Goal: Participate in discussion: Engage in conversation with other users on a specific topic

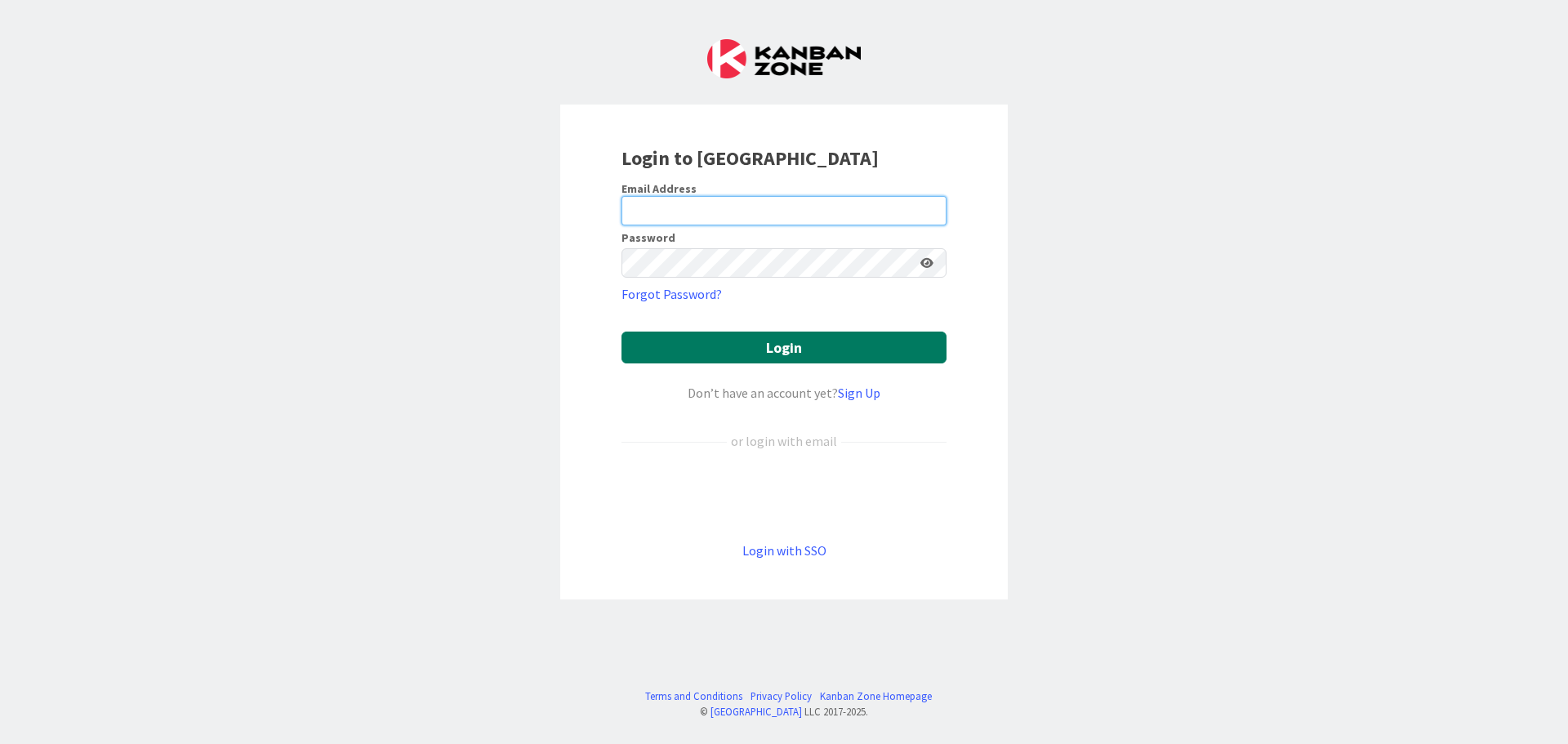
type input "[PERSON_NAME][EMAIL_ADDRESS][DOMAIN_NAME]"
click at [793, 347] on button "Login" at bounding box center [784, 348] width 325 height 32
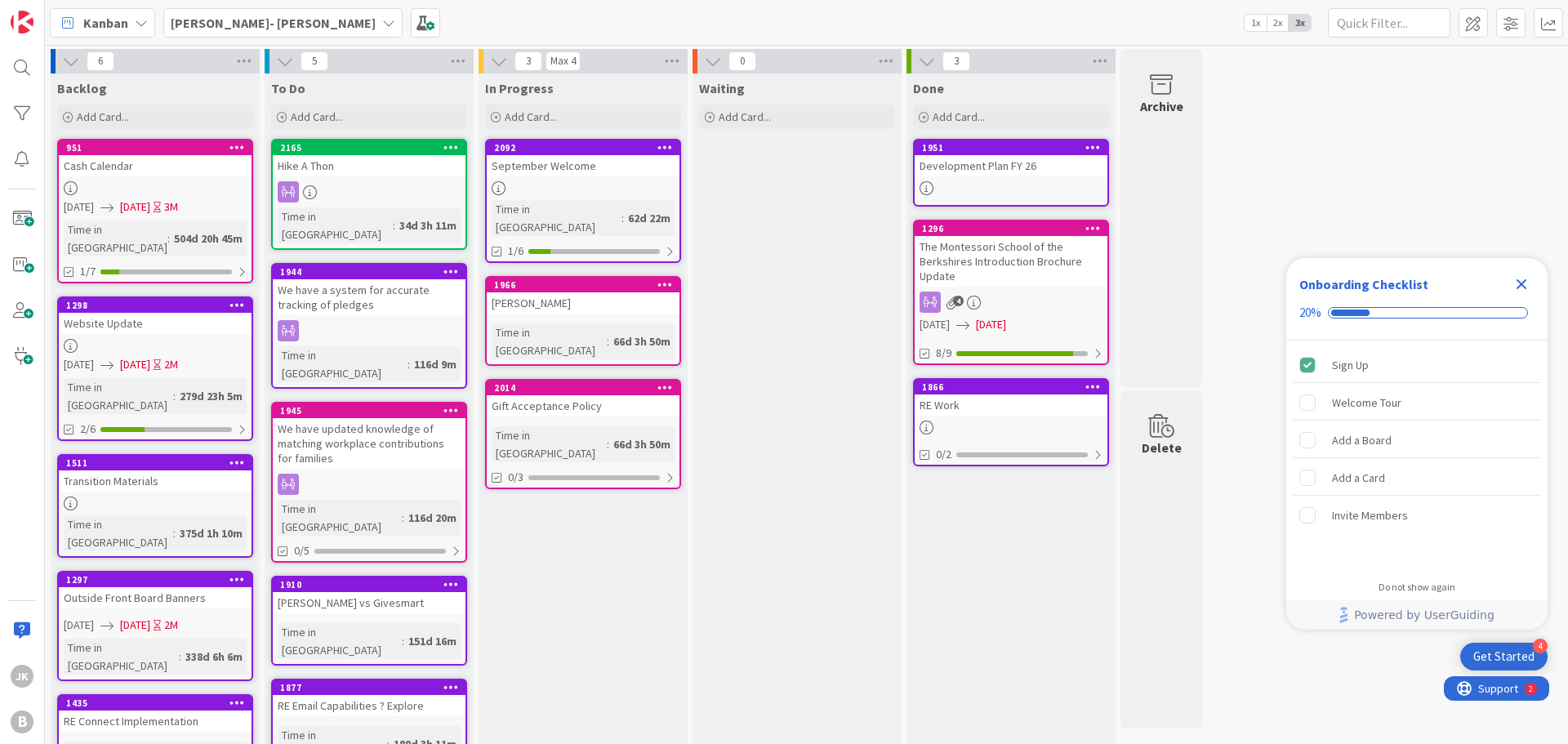
click at [255, 16] on b "[PERSON_NAME]- [PERSON_NAME]" at bounding box center [273, 23] width 205 height 16
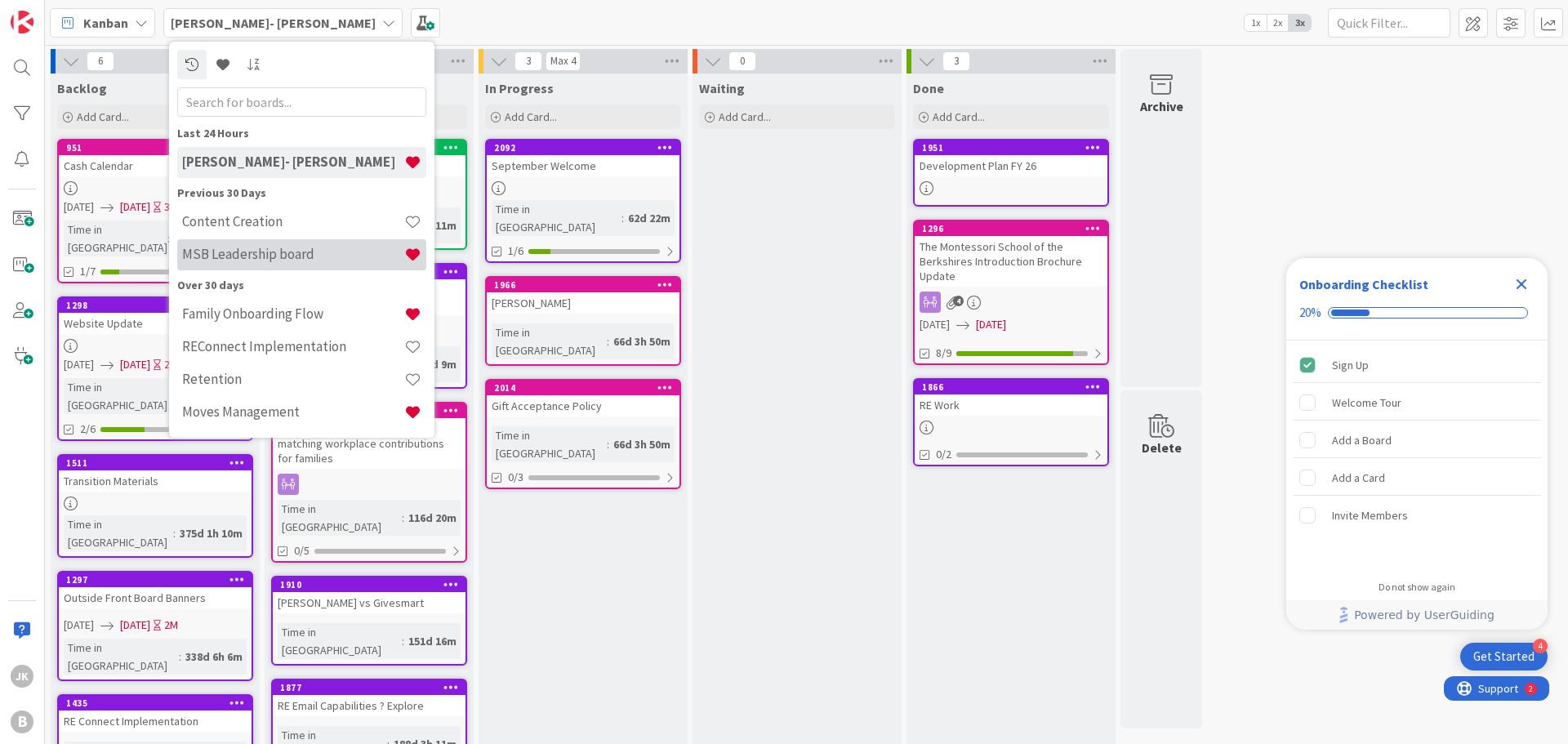
click at [324, 255] on h4 "MSB Leadership board" at bounding box center [293, 253] width 222 height 16
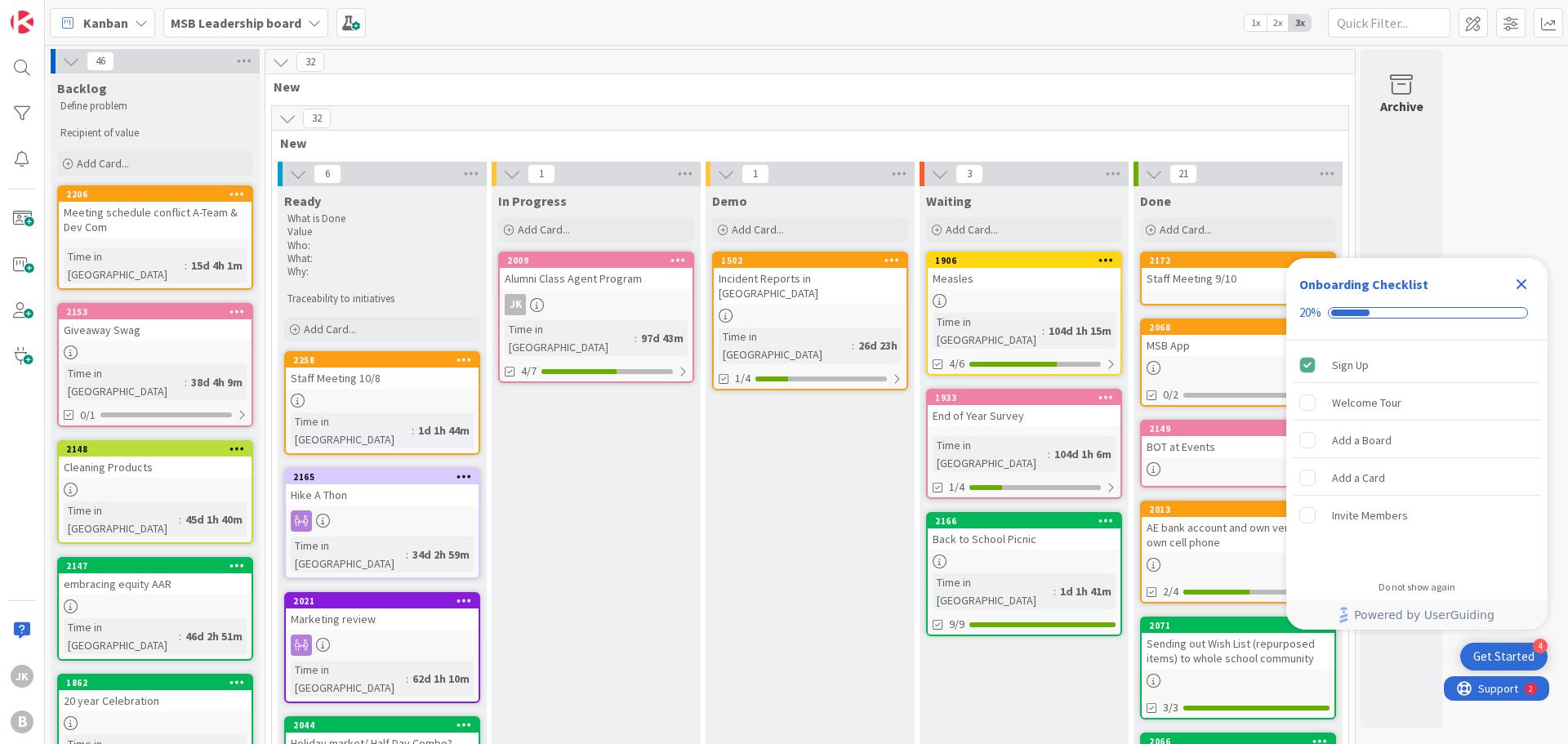
click at [402, 387] on div "Staff Meeting 10/8" at bounding box center [382, 377] width 193 height 21
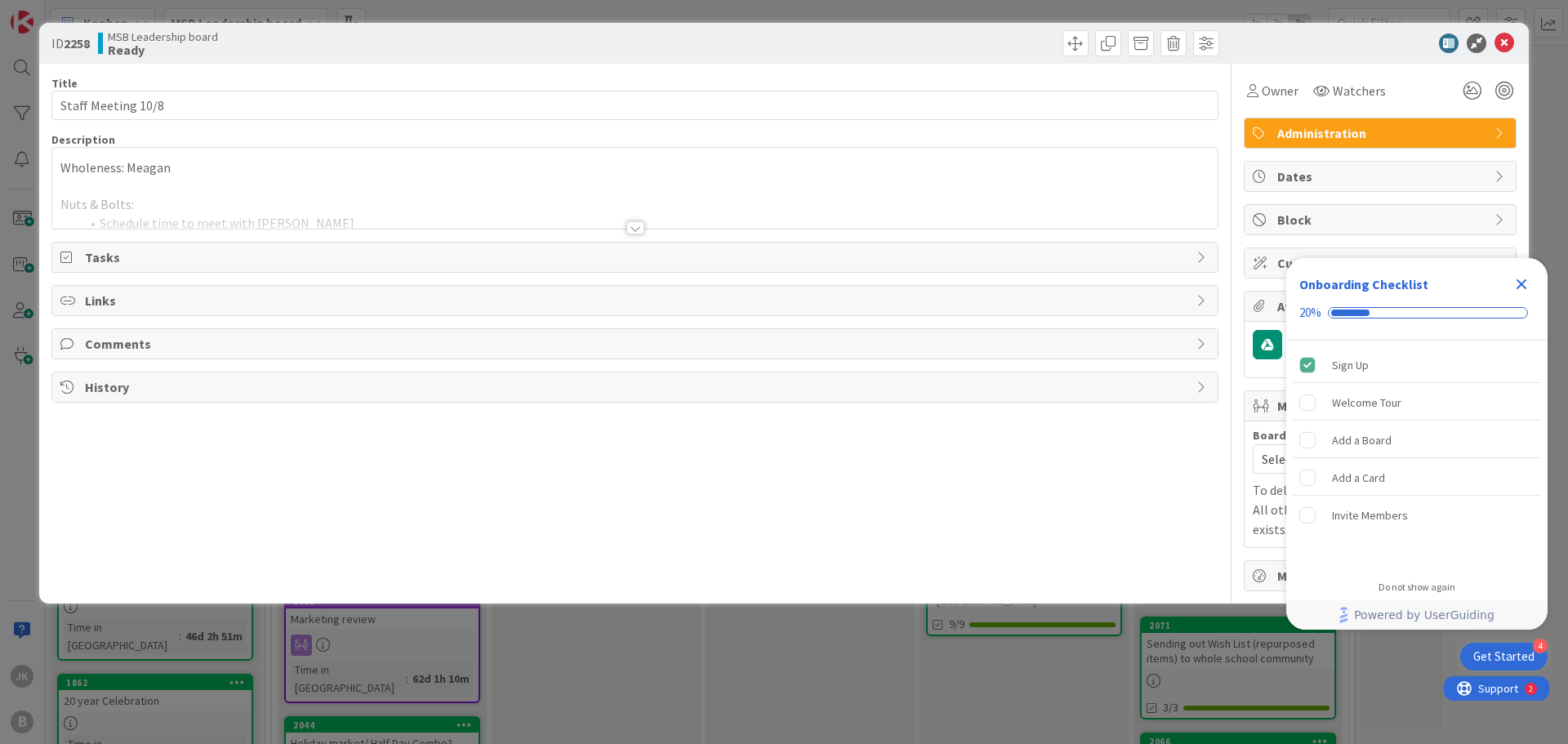
click at [633, 224] on div at bounding box center [636, 227] width 18 height 13
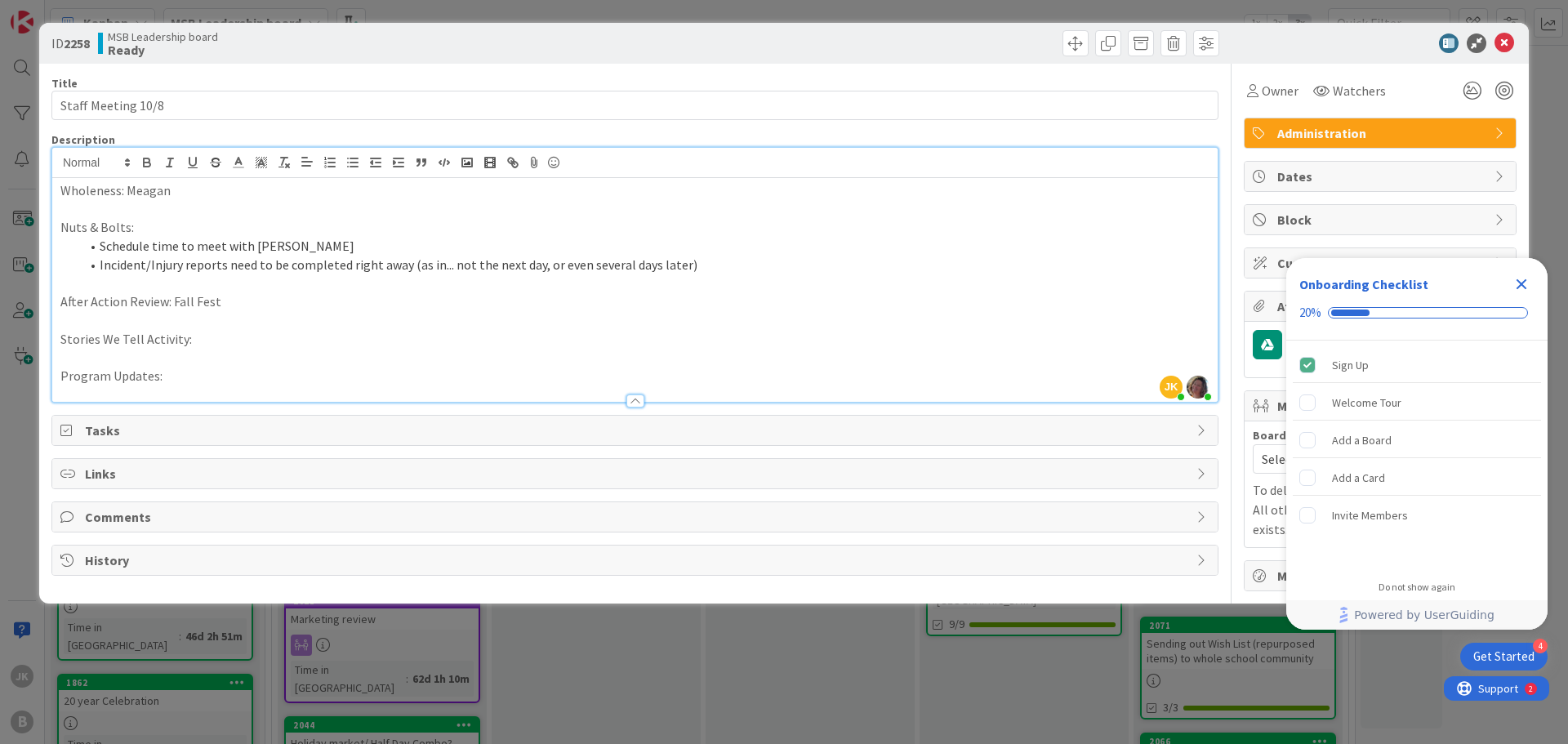
click at [753, 265] on li "Incident/Injury reports need to be completed right away (as in... not the next …" at bounding box center [644, 264] width 1129 height 19
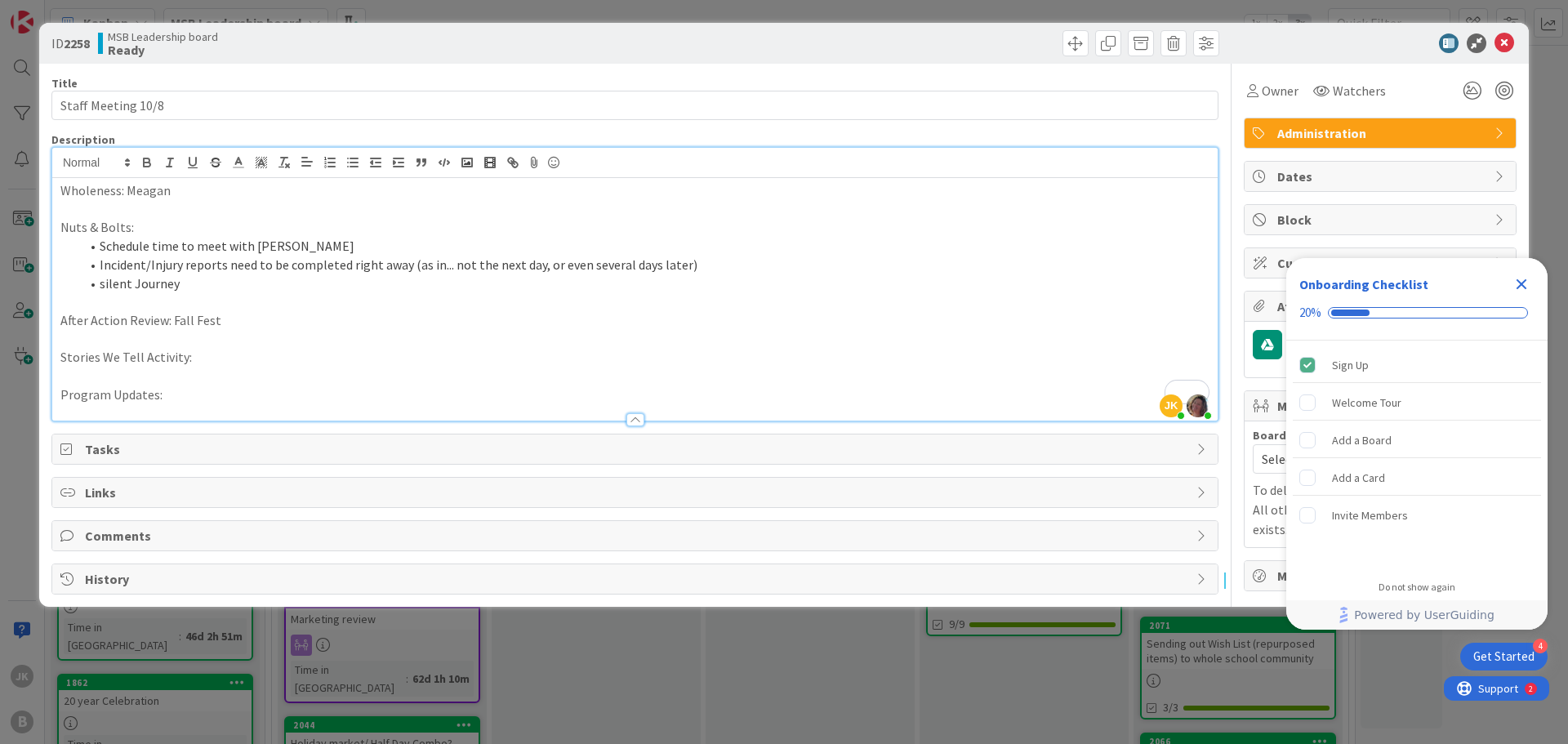
click at [1523, 281] on icon "Close Checklist" at bounding box center [1521, 284] width 11 height 11
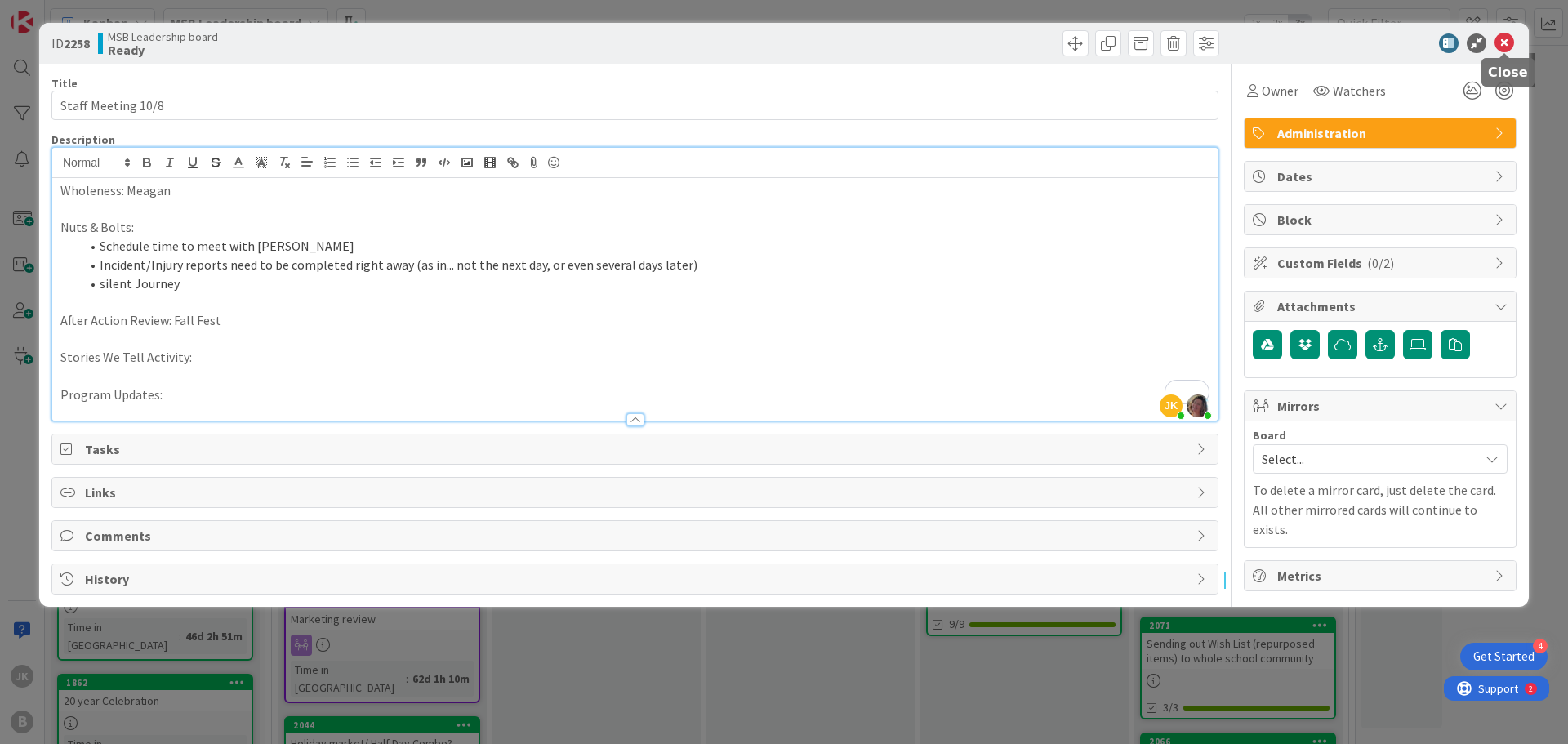
click at [1508, 44] on icon at bounding box center [1504, 44] width 20 height 20
